Goal: Task Accomplishment & Management: Complete application form

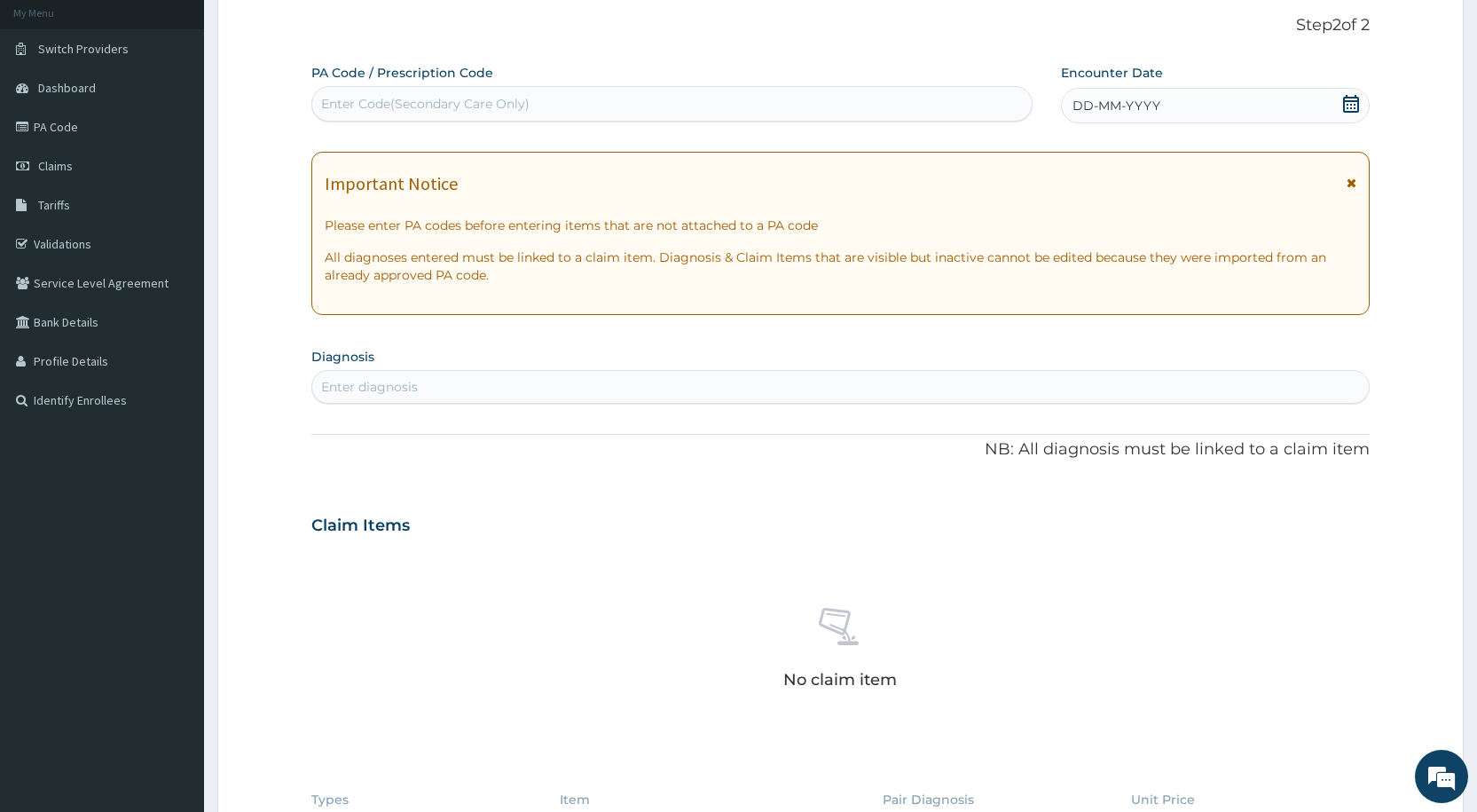
click at [373, 93] on div "Enter Code(Secondary Care Only)" at bounding box center [671, 103] width 719 height 28
paste input "DEAR TEAM, TOP OF THE DAY TO YOU, KINDLY UPLOAD ROCEPHINE 1G @ 18,000 TREAT AS …"
type input "D"
paste input "PA/0702F9"
type input "PA/0702F9"
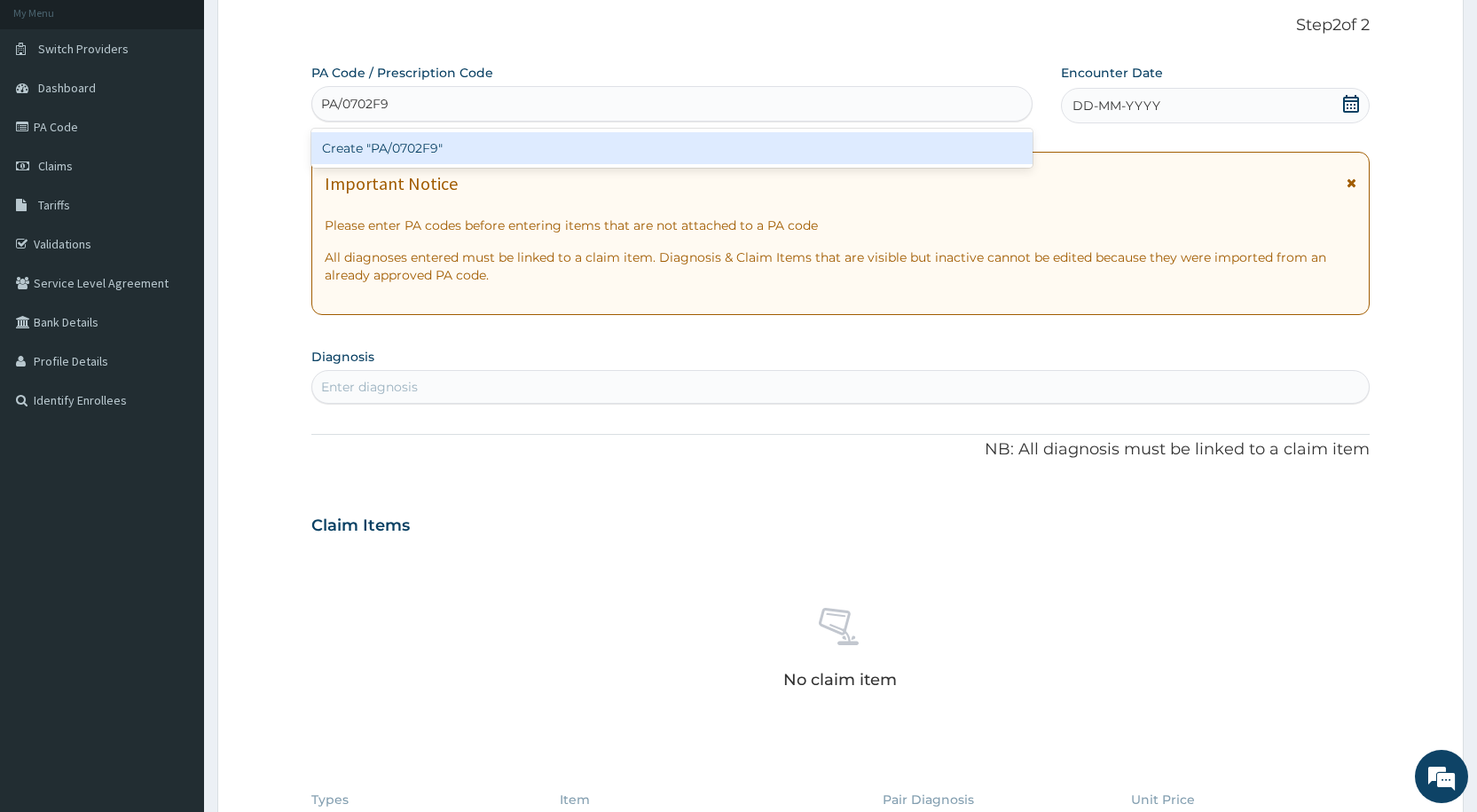
click at [482, 146] on div "Create "PA/0702F9"" at bounding box center [671, 147] width 721 height 32
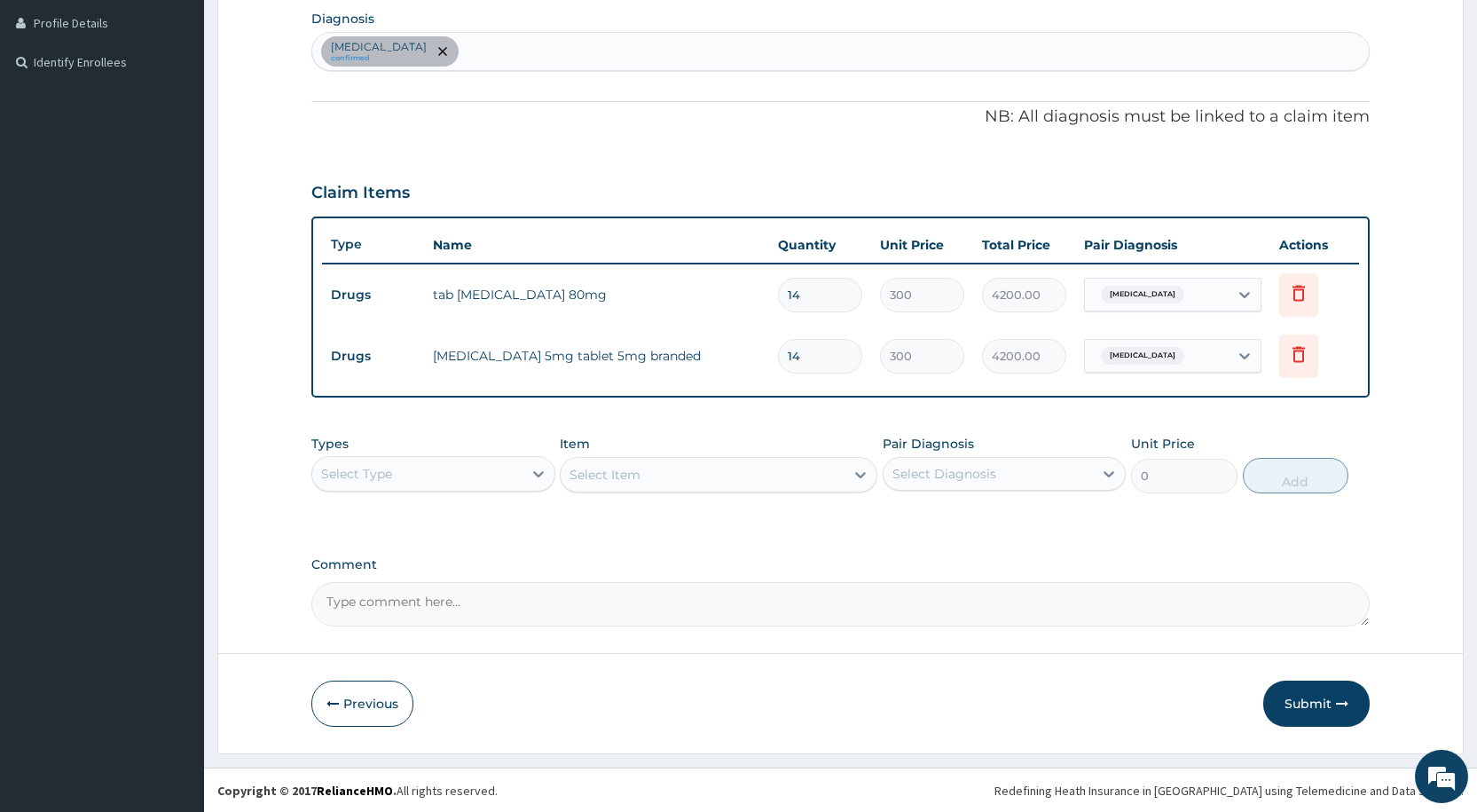
scroll to position [445, 0]
click at [1286, 699] on button "Submit" at bounding box center [1317, 702] width 107 height 46
